Goal: Find specific page/section: Find specific page/section

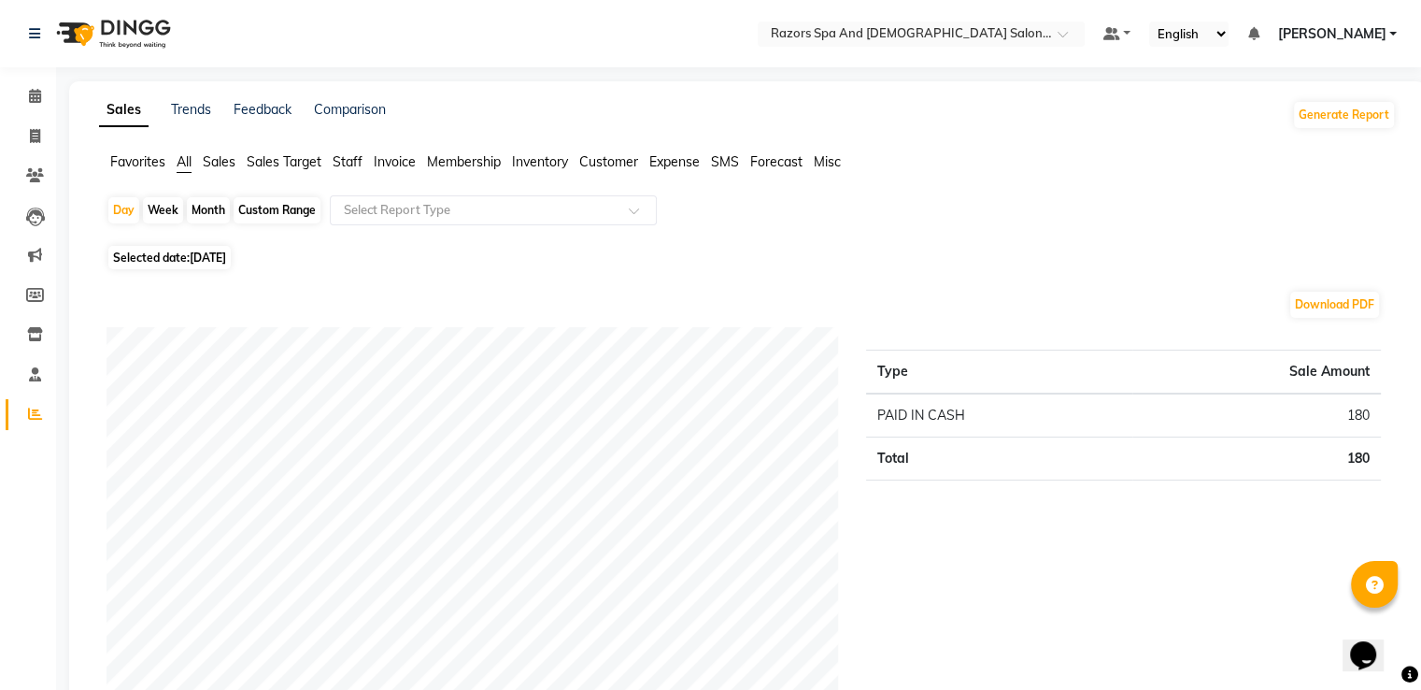
drag, startPoint x: 197, startPoint y: 214, endPoint x: 200, endPoint y: 249, distance: 35.6
click at [197, 214] on div "Month" at bounding box center [208, 210] width 43 height 26
select select "9"
select select "2025"
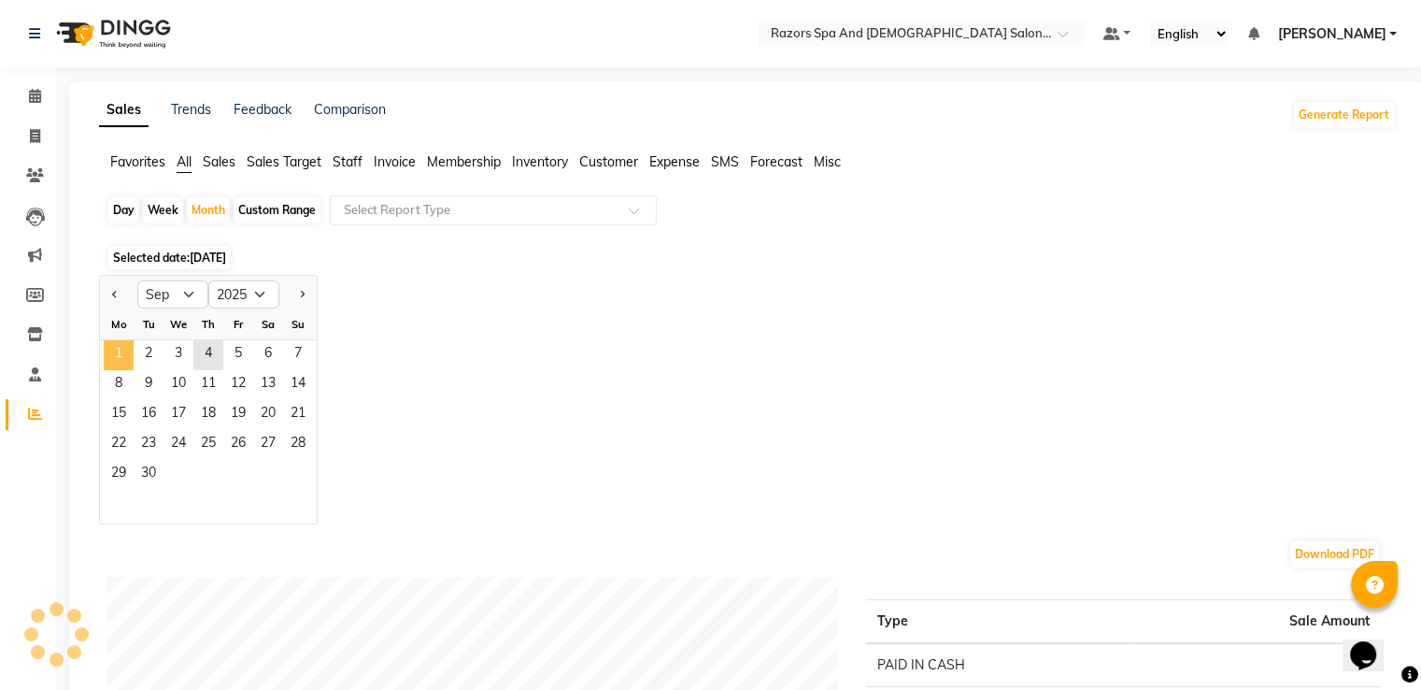
click at [129, 348] on span "1" at bounding box center [119, 355] width 30 height 30
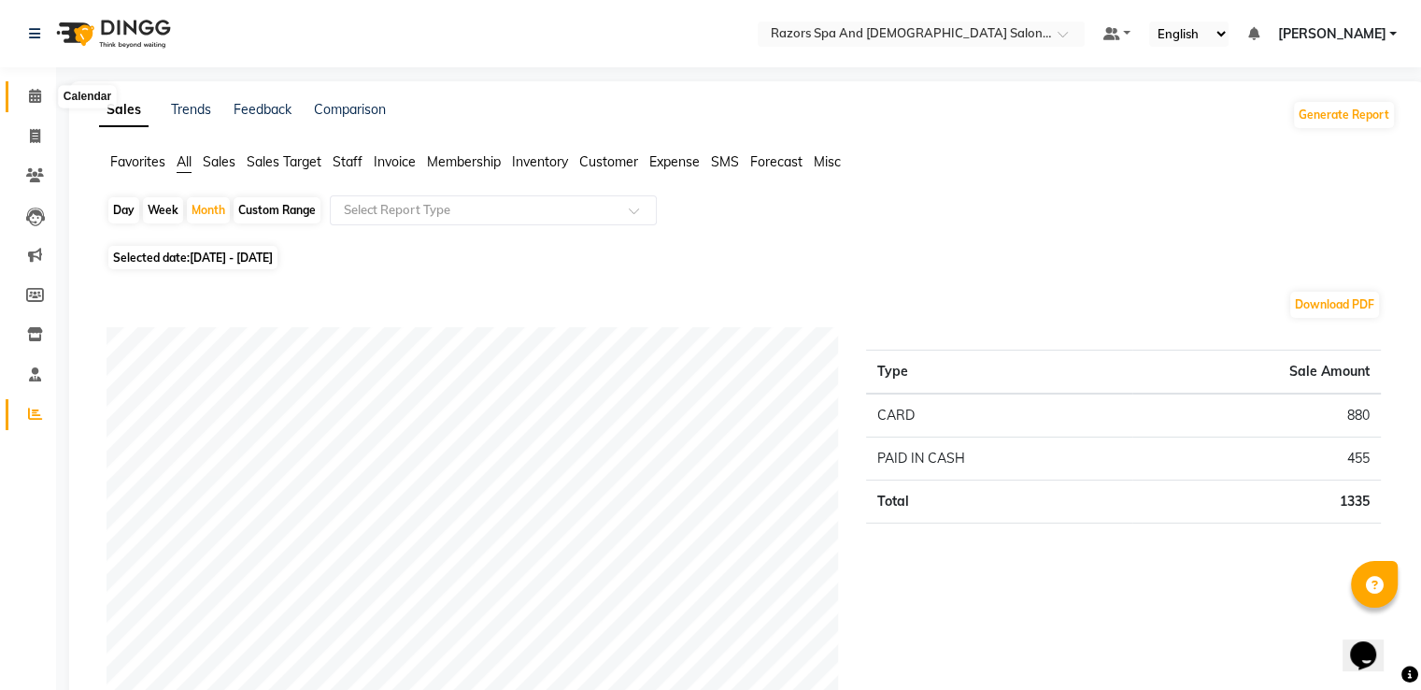
click at [39, 98] on icon at bounding box center [35, 96] width 12 height 14
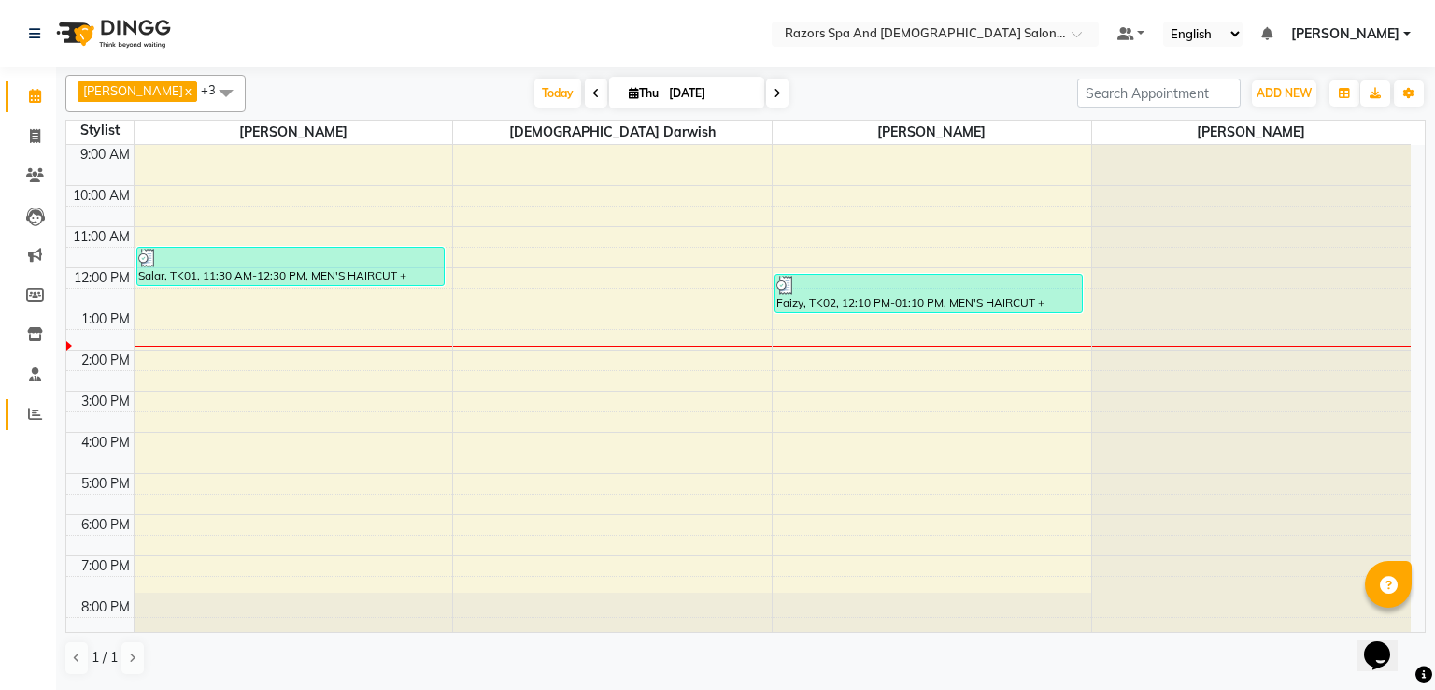
click at [34, 414] on icon at bounding box center [35, 413] width 14 height 14
